Goal: Information Seeking & Learning: Learn about a topic

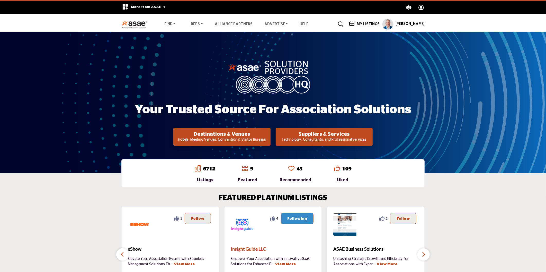
click at [246, 248] on span "Insight Guide LLC" at bounding box center [273, 249] width 85 height 7
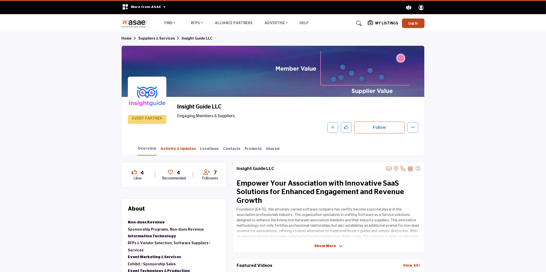
click at [166, 148] on link "Activity & Updates" at bounding box center [178, 150] width 36 height 9
click at [200, 149] on link "Locations" at bounding box center [209, 150] width 19 height 9
click at [223, 148] on link "Contacts" at bounding box center [232, 150] width 18 height 9
click at [244, 148] on link "Products" at bounding box center [253, 150] width 18 height 9
click at [266, 149] on link "Shared" at bounding box center [273, 150] width 14 height 9
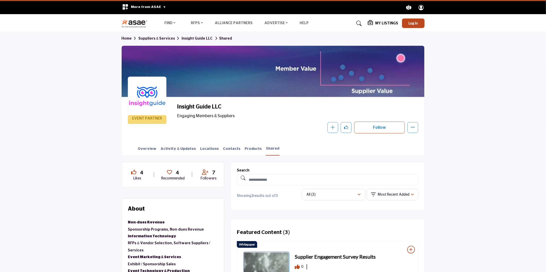
click at [490, 89] on section "Home Suppliers & Services Insight Guide LLC Shared EVENT PARTNER Insight Guide …" at bounding box center [273, 94] width 546 height 124
click at [27, 49] on section "Home Suppliers & Services Insight Guide LLC Shared EVENT PARTNER Insight Guide …" at bounding box center [273, 94] width 546 height 124
click at [169, 32] on link "Destinations & Venues" at bounding box center [190, 33] width 53 height 7
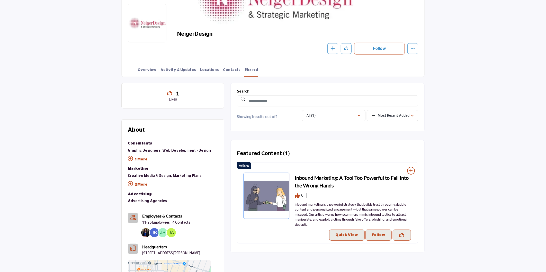
scroll to position [86, 0]
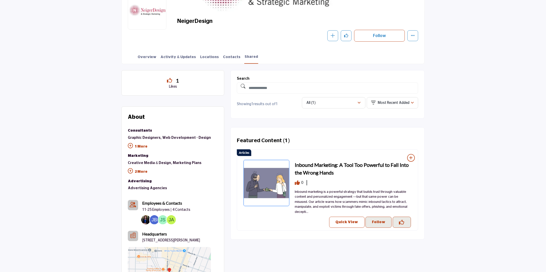
click at [344, 220] on p "Quick View" at bounding box center [347, 222] width 23 height 5
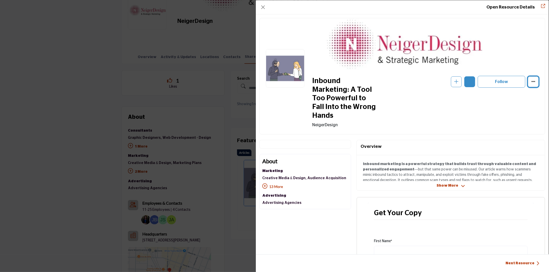
click at [528, 83] on button "More Options" at bounding box center [533, 81] width 11 height 11
drag, startPoint x: 95, startPoint y: 45, endPoint x: 47, endPoint y: 18, distance: 56.0
click at [92, 46] on div "Open Resource Details Inbound Marketing: A Tool Too Powerful to Fall Into the W…" at bounding box center [274, 136] width 549 height 272
